Goal: Information Seeking & Learning: Learn about a topic

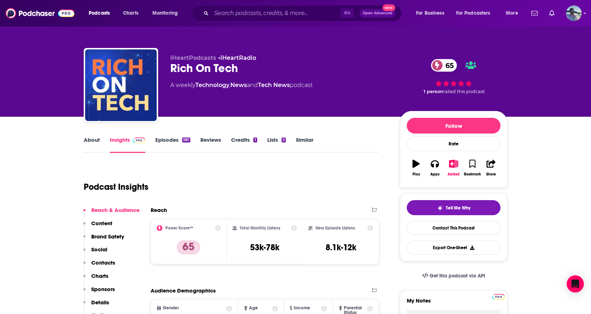
click at [166, 143] on link "Episodes 581" at bounding box center [172, 144] width 35 height 16
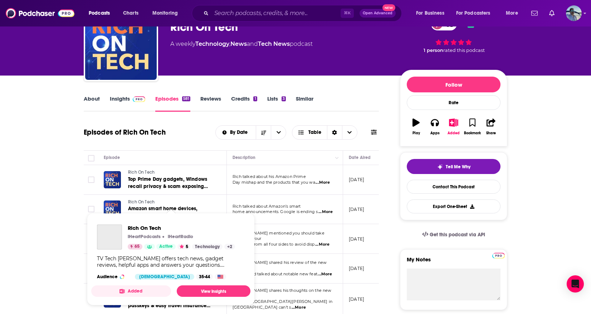
scroll to position [34, 0]
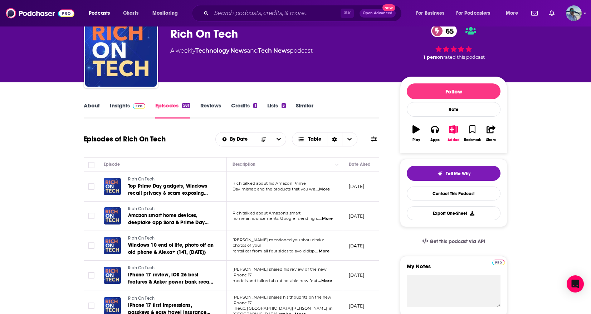
click at [117, 104] on link "Insights" at bounding box center [127, 110] width 35 height 16
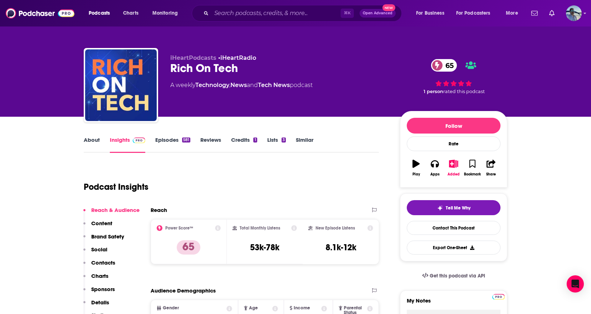
click at [159, 143] on link "Episodes 581" at bounding box center [172, 144] width 35 height 16
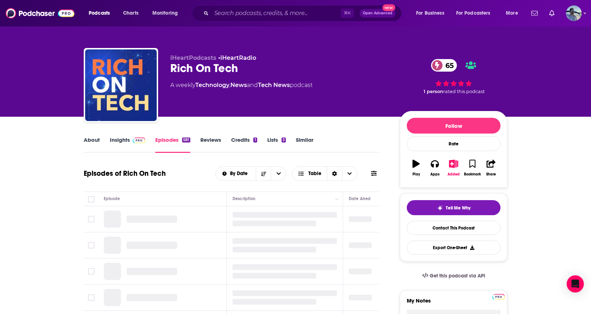
click at [85, 138] on link "About" at bounding box center [92, 144] width 16 height 16
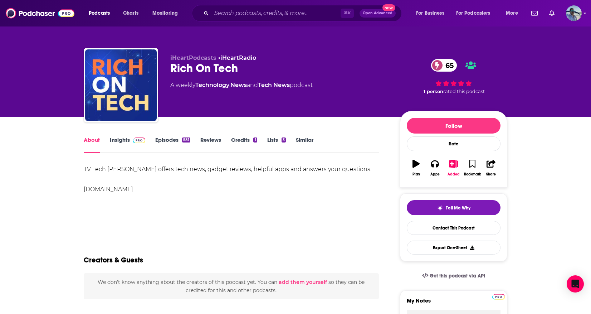
click at [86, 139] on link "About" at bounding box center [92, 144] width 16 height 16
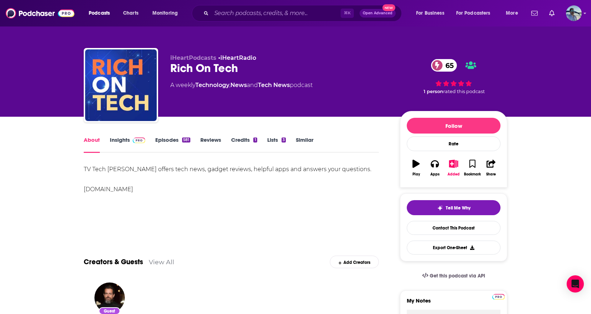
click at [161, 170] on div "TV Tech [PERSON_NAME] offers tech news, gadget reviews, helpful apps and answer…" at bounding box center [231, 179] width 295 height 30
drag, startPoint x: 172, startPoint y: 167, endPoint x: 371, endPoint y: 171, distance: 199.3
click at [371, 171] on div "TV Tech [PERSON_NAME] offers tech news, gadget reviews, helpful apps and answer…" at bounding box center [231, 179] width 295 height 30
copy div "s tech news, gadget reviews, helpful apps and answers your questions."
click at [169, 140] on link "Episodes 581" at bounding box center [172, 144] width 35 height 16
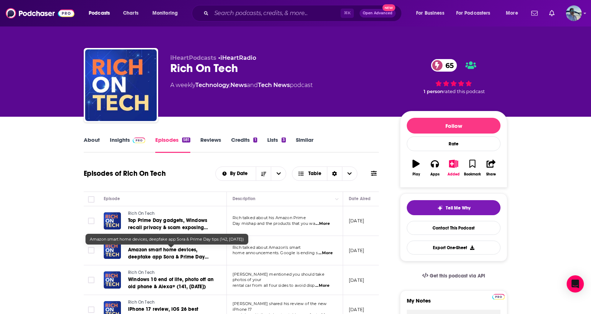
click at [167, 254] on span "Amazon smart home devices, deepfake app Sora & Prime Day tips (142, [DATE])" at bounding box center [168, 257] width 80 height 20
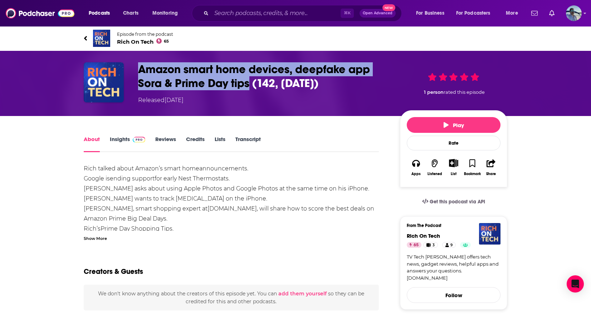
drag, startPoint x: 139, startPoint y: 68, endPoint x: 248, endPoint y: 88, distance: 110.8
click at [248, 88] on h1 "Amazon smart home devices, deepfake app Sora & Prime Day tips (142, [DATE])" at bounding box center [263, 76] width 250 height 28
copy h1 "Amazon smart home devices, deepfake app Sora & Prime Day tips"
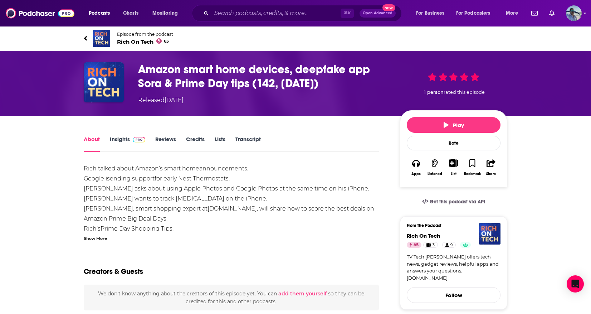
click at [86, 237] on div "Show More" at bounding box center [95, 237] width 23 height 7
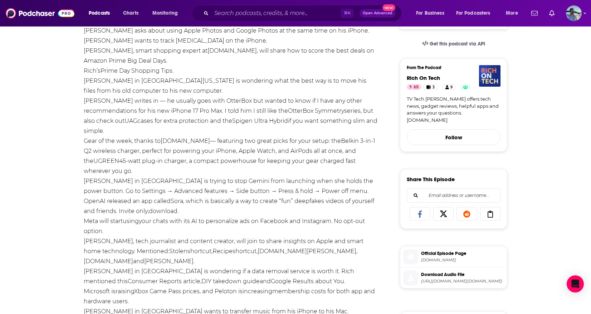
scroll to position [159, 0]
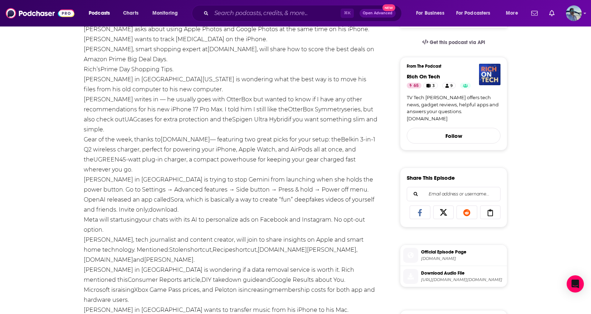
drag, startPoint x: 82, startPoint y: 229, endPoint x: 129, endPoint y: 232, distance: 47.0
copy link "[PERSON_NAME]"
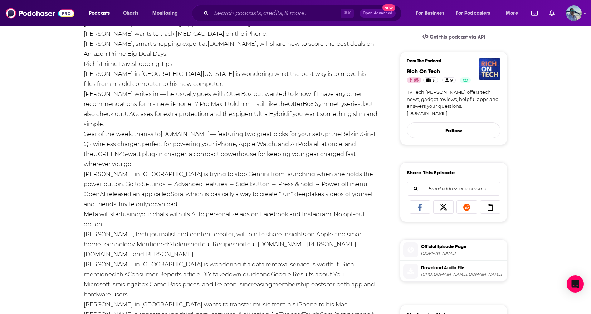
scroll to position [172, 0]
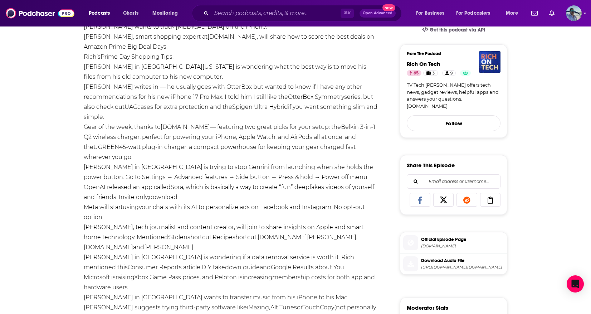
copy link "[PERSON_NAME]"
click at [88, 224] on link "[PERSON_NAME]" at bounding box center [108, 227] width 49 height 7
click at [84, 196] on div "Rich talked about Amazon’s smart home announcements . Google is ending support …" at bounding box center [231, 272] width 295 height 561
drag, startPoint x: 80, startPoint y: 213, endPoint x: 128, endPoint y: 218, distance: 47.8
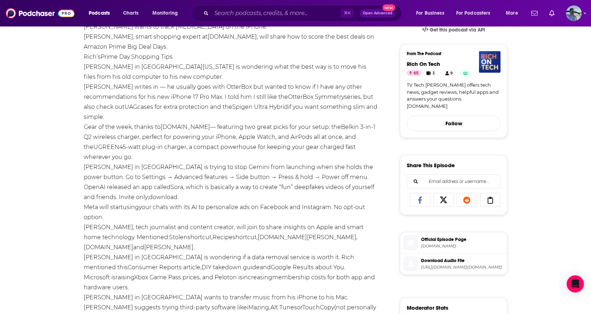
copy link "[PERSON_NAME]"
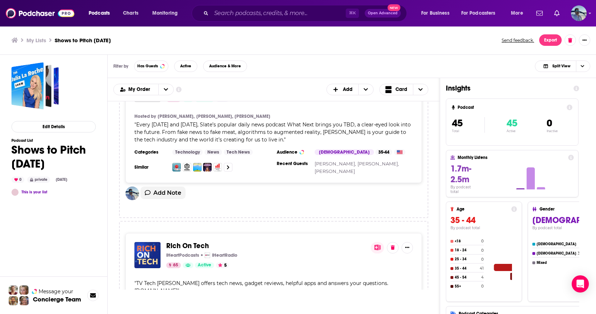
scroll to position [2662, 0]
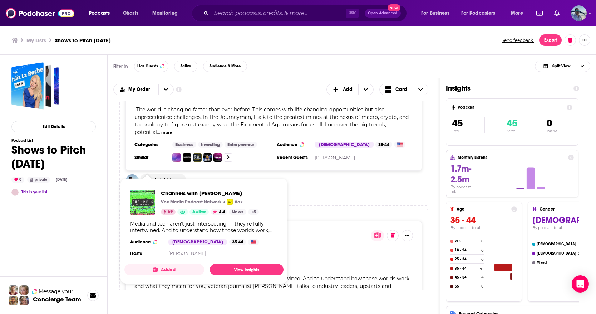
click at [146, 197] on img "Channels with Peter Kafka" at bounding box center [142, 202] width 25 height 25
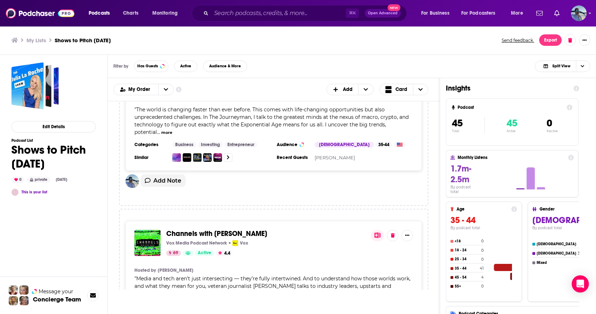
scroll to position [4812, 0]
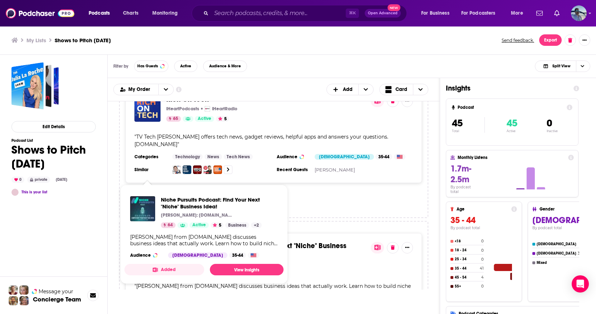
click at [148, 204] on img "Show Podcast Details" at bounding box center [142, 208] width 25 height 25
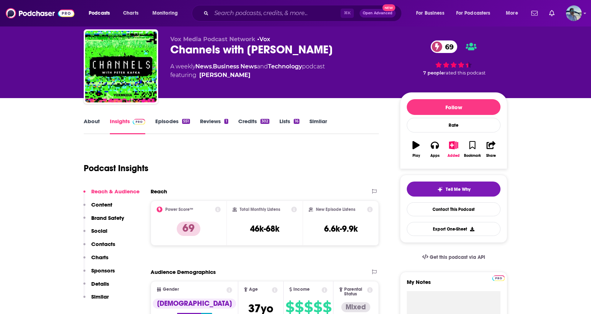
scroll to position [36, 0]
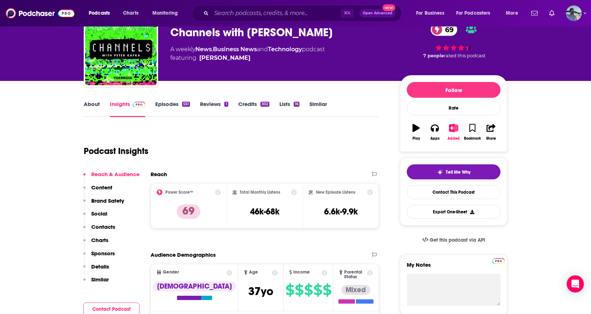
click at [89, 105] on link "About" at bounding box center [92, 109] width 16 height 16
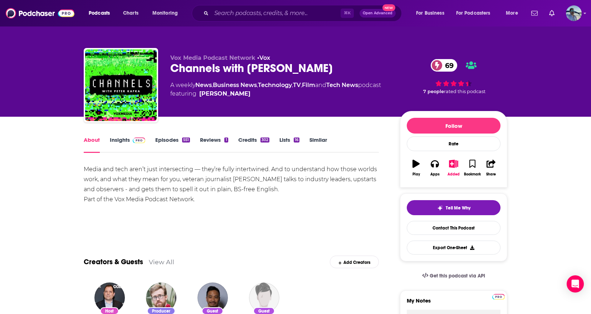
click at [125, 138] on link "Insights" at bounding box center [127, 144] width 35 height 16
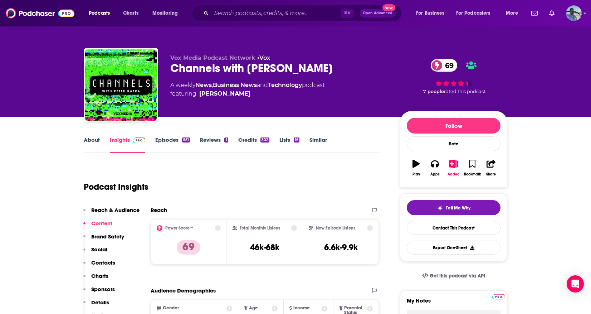
click at [162, 138] on link "Episodes 551" at bounding box center [172, 144] width 35 height 16
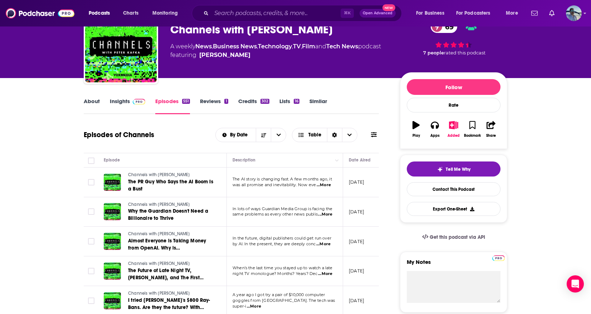
scroll to position [40, 0]
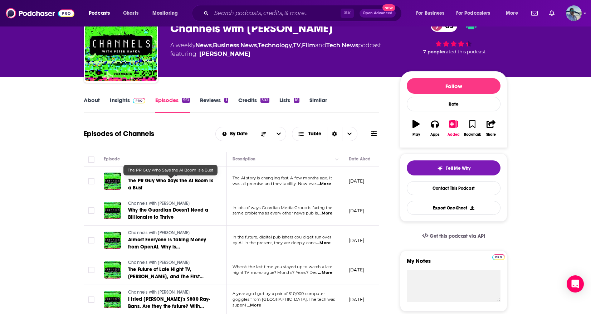
click at [186, 183] on span "The PR Guy Who Says the AI Boom Is a Bust" at bounding box center [170, 183] width 85 height 13
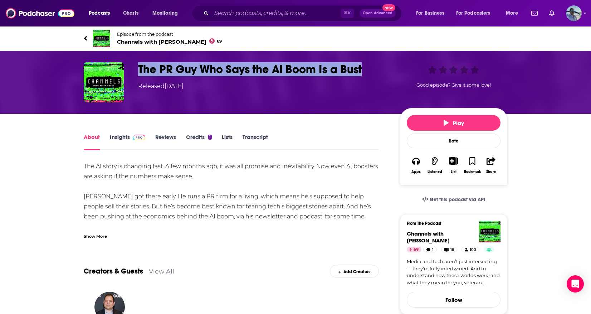
drag, startPoint x: 140, startPoint y: 66, endPoint x: 363, endPoint y: 71, distance: 224.0
click at [363, 71] on h1 "The PR Guy Who Says the AI Boom Is a Bust" at bounding box center [263, 69] width 250 height 14
copy h1 "The PR Guy Who Says the AI Boom Is a Bust"
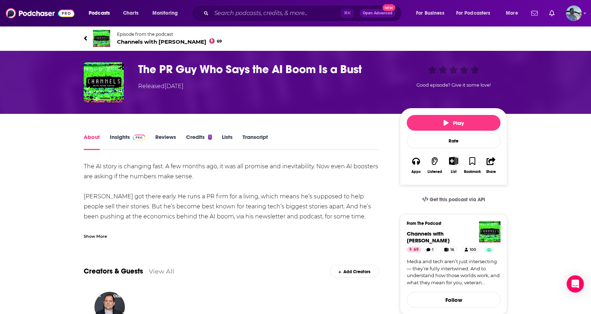
click at [94, 235] on div "Show More" at bounding box center [95, 235] width 23 height 7
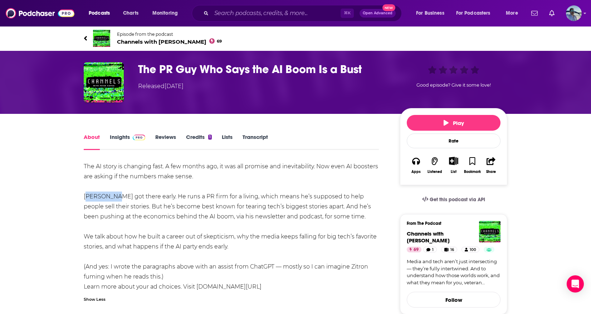
drag, startPoint x: 82, startPoint y: 194, endPoint x: 110, endPoint y: 197, distance: 28.4
copy div "Ed Zitron"
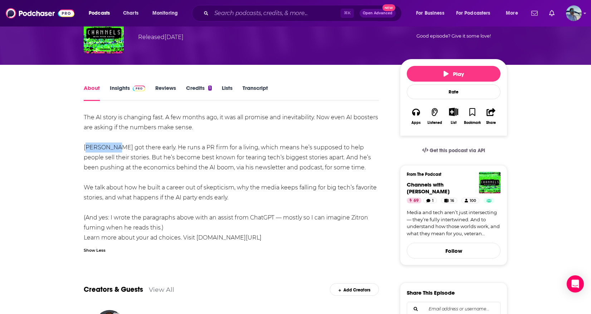
scroll to position [50, 0]
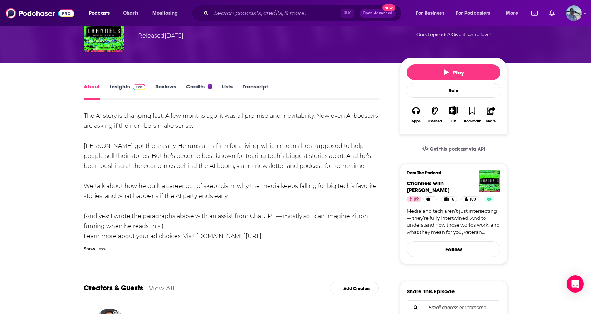
click at [198, 194] on div "The AI story is changing fast. A few months ago, it was all promise and inevita…" at bounding box center [231, 176] width 295 height 130
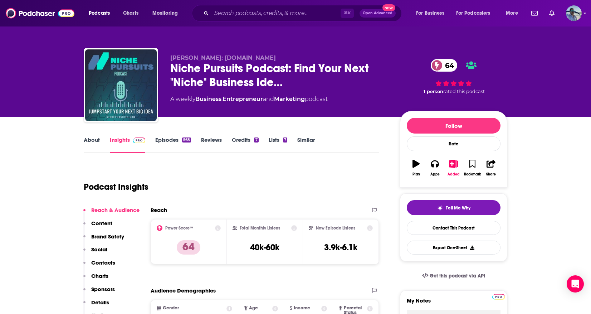
click at [171, 143] on link "Episodes 568" at bounding box center [173, 144] width 36 height 16
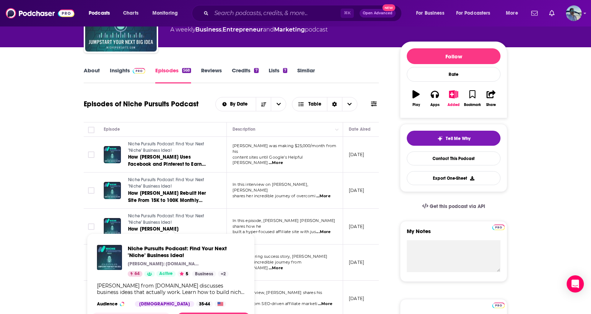
scroll to position [89, 0]
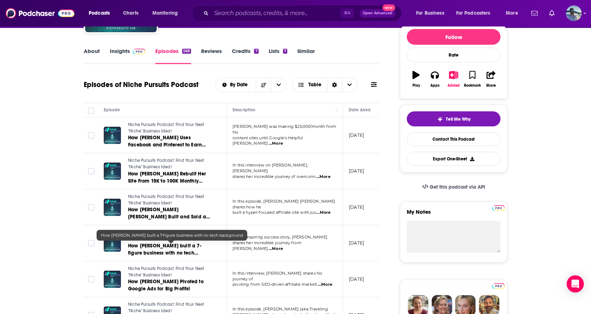
click at [183, 246] on span "How Jenny Gonzalez built a 7-figure business with no tech background" at bounding box center [164, 253] width 73 height 20
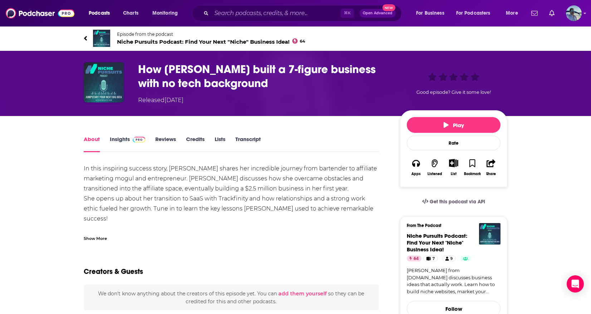
drag, startPoint x: 140, startPoint y: 69, endPoint x: 270, endPoint y: 83, distance: 131.0
click at [270, 83] on h1 "How Jenny Gonzalez built a 7-figure business with no tech background" at bounding box center [263, 76] width 250 height 28
copy h1 "How Jenny Gonzalez built a 7-figure business with no tech background"
drag, startPoint x: 297, startPoint y: 166, endPoint x: 133, endPoint y: 182, distance: 164.6
click at [133, 182] on div "In this inspiring success story, Jenny Gonzalez shares her incredible journey f…" at bounding box center [231, 258] width 295 height 190
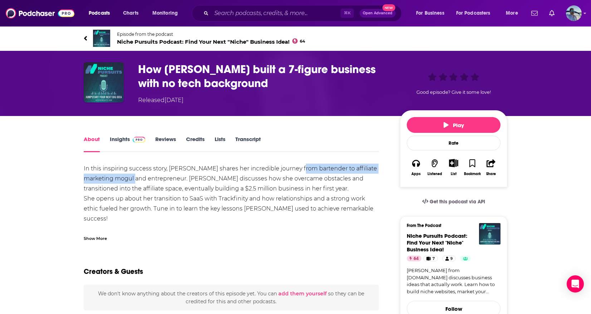
copy div "from bartender to affiliate marketing mogul"
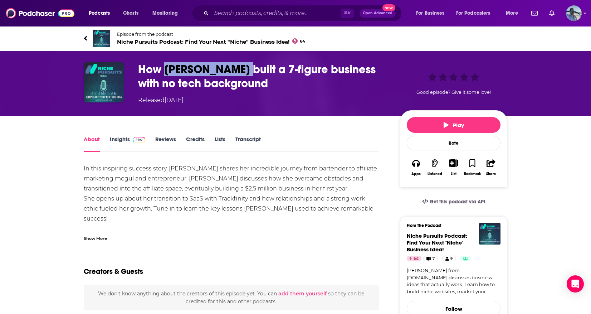
drag, startPoint x: 164, startPoint y: 69, endPoint x: 247, endPoint y: 75, distance: 82.9
click at [247, 75] on h1 "How Jenny Gonzalez built a 7-figure business with no tech background" at bounding box center [263, 76] width 250 height 28
copy h1 "Jenny Gonzalez"
click at [101, 239] on div "Show More" at bounding box center [95, 237] width 23 height 7
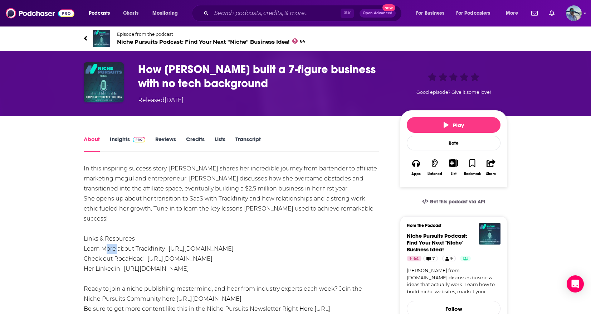
click at [101, 239] on div "In this inspiring success story, Jenny Gonzalez shares her incredible journey f…" at bounding box center [231, 258] width 295 height 190
